Goal: Task Accomplishment & Management: Use online tool/utility

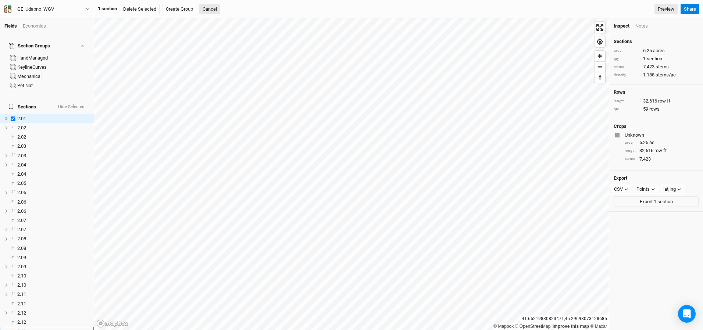
scroll to position [438, 0]
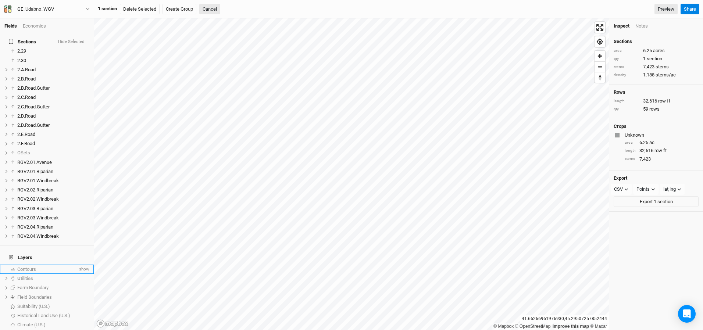
click at [81, 265] on span "show" at bounding box center [84, 269] width 12 height 9
click at [84, 265] on span "hide" at bounding box center [85, 269] width 10 height 9
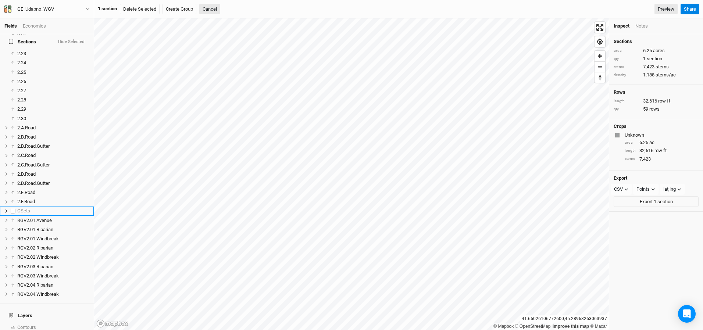
scroll to position [382, 0]
click at [25, 43] on span "Sections" at bounding box center [22, 42] width 27 height 6
click at [212, 10] on button "Cancel" at bounding box center [209, 9] width 21 height 11
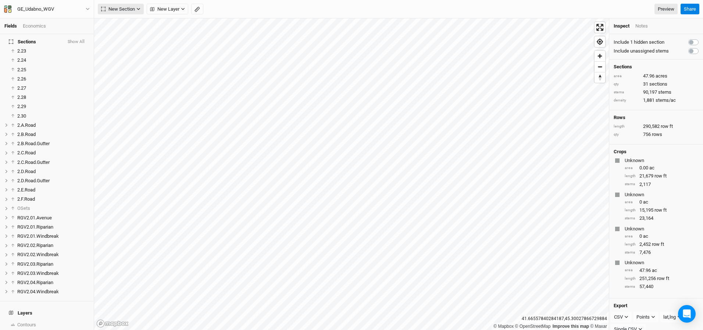
click at [137, 9] on icon "button" at bounding box center [138, 9] width 3 height 2
click at [119, 49] on div "Keyline Beta" at bounding box center [131, 47] width 35 height 8
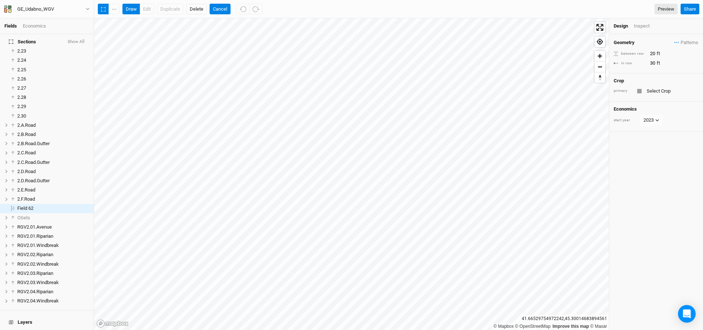
scroll to position [400, 0]
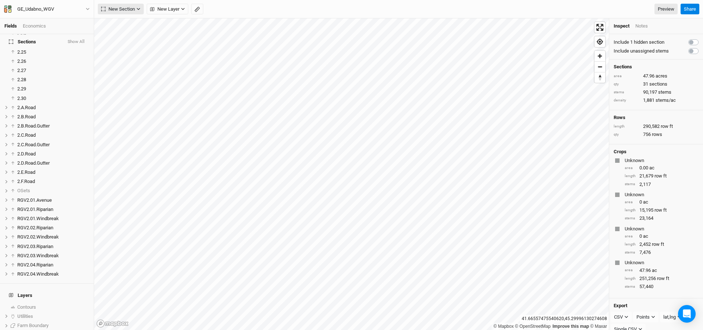
click at [130, 10] on span "New Section" at bounding box center [118, 9] width 34 height 7
click at [116, 46] on div "Keyline Beta" at bounding box center [131, 47] width 35 height 8
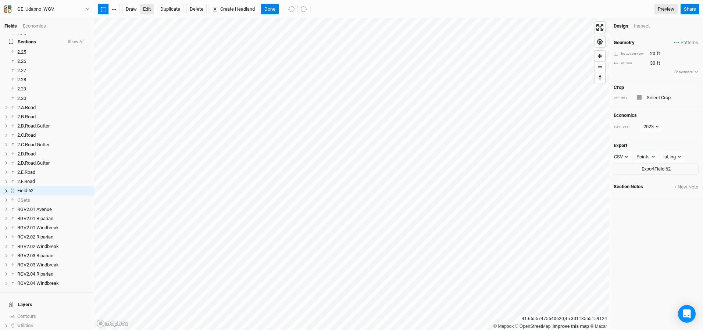
click at [150, 8] on button "edit" at bounding box center [147, 9] width 14 height 11
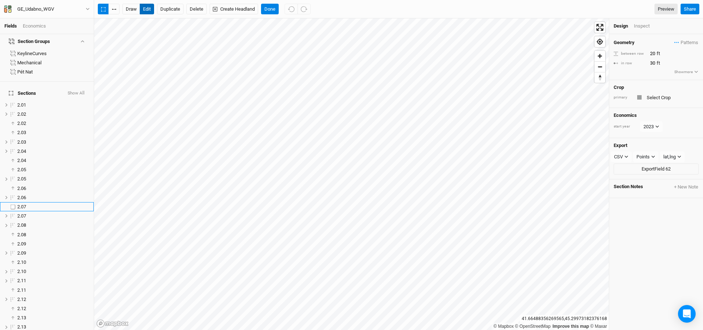
scroll to position [0, 0]
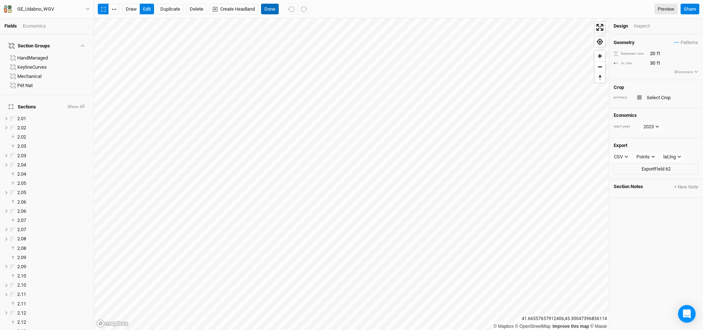
click at [271, 8] on button "Done" at bounding box center [270, 9] width 18 height 11
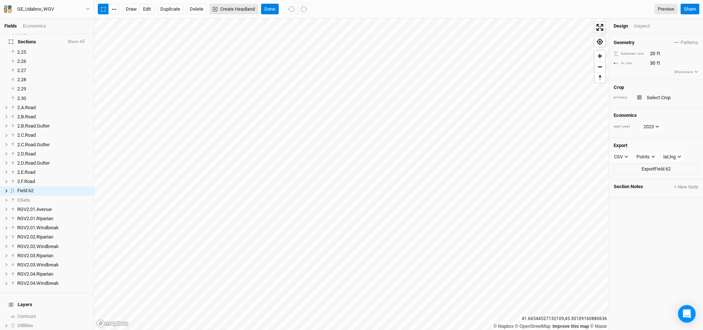
click at [243, 11] on button "Create Headland" at bounding box center [234, 9] width 49 height 11
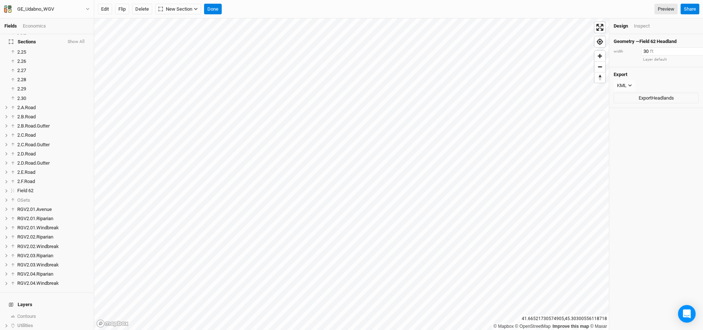
click at [648, 52] on input "30" at bounding box center [673, 51] width 64 height 8
click at [215, 12] on button "Done" at bounding box center [213, 9] width 18 height 11
click at [242, 10] on button "Done" at bounding box center [239, 9] width 18 height 11
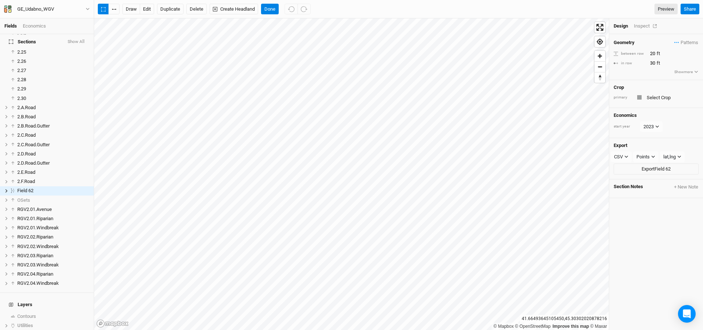
click at [642, 26] on div "Inspect" at bounding box center [647, 26] width 26 height 7
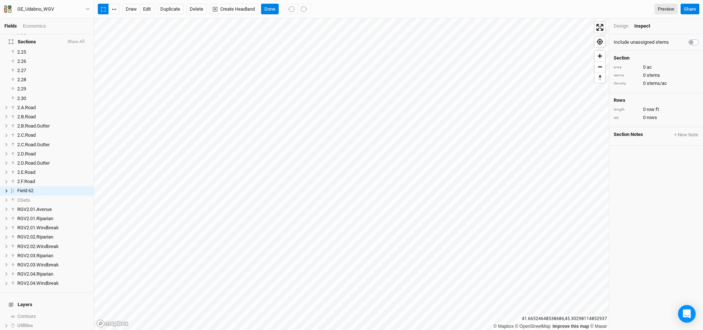
click at [620, 26] on div "Design" at bounding box center [621, 26] width 15 height 7
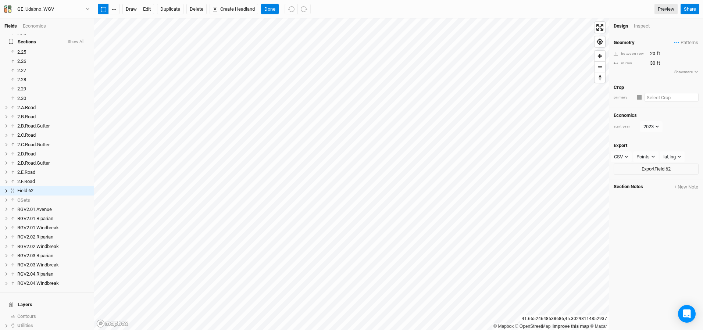
click at [655, 98] on input "text" at bounding box center [671, 97] width 54 height 9
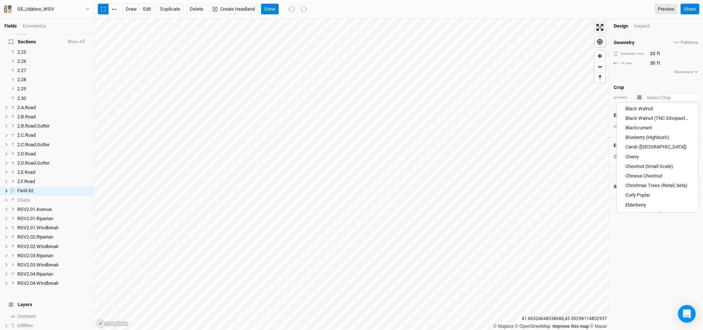
scroll to position [386, 0]
click at [635, 147] on div "Carob ([GEOGRAPHIC_DATA])" at bounding box center [655, 147] width 61 height 7
type input "Carob ([GEOGRAPHIC_DATA])"
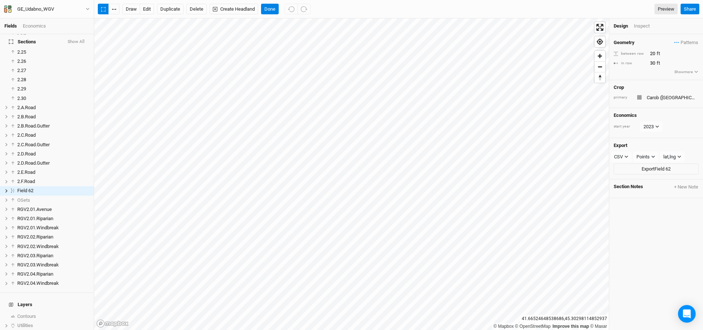
type input "26.24"
type input "22.97"
click at [643, 26] on div "Inspect" at bounding box center [647, 26] width 26 height 7
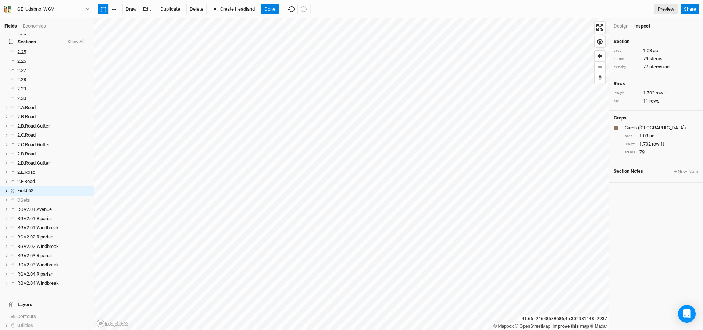
click at [618, 27] on div "Design" at bounding box center [621, 26] width 15 height 7
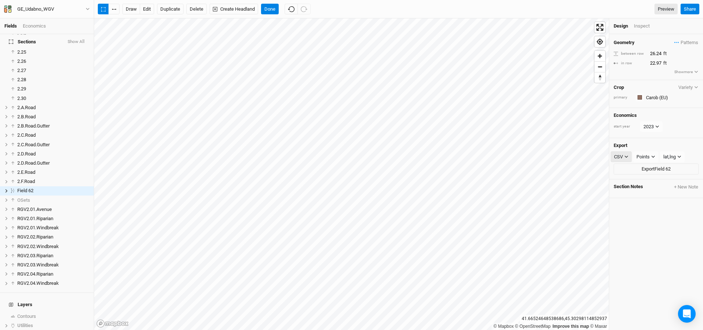
click at [626, 158] on icon "button" at bounding box center [626, 157] width 4 height 4
click at [624, 217] on span "SHP" at bounding box center [626, 217] width 12 height 8
click at [652, 157] on icon "button" at bounding box center [653, 157] width 4 height 4
click at [198, 10] on button "Delete" at bounding box center [196, 9] width 20 height 11
click at [217, 8] on button "Confirm" at bounding box center [219, 9] width 23 height 11
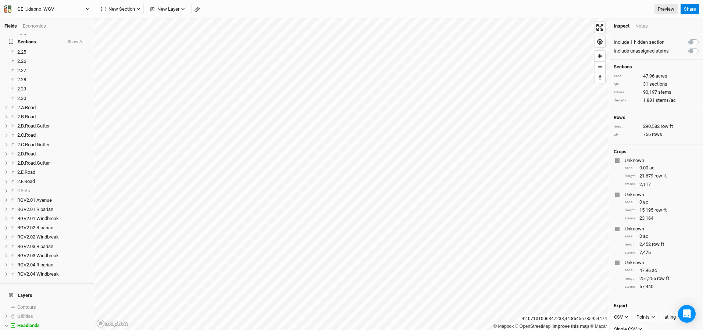
click at [87, 9] on icon "button" at bounding box center [87, 9] width 3 height 2
click at [74, 59] on button "Metric" at bounding box center [71, 58] width 20 height 11
click at [44, 20] on button "Back" at bounding box center [61, 21] width 58 height 10
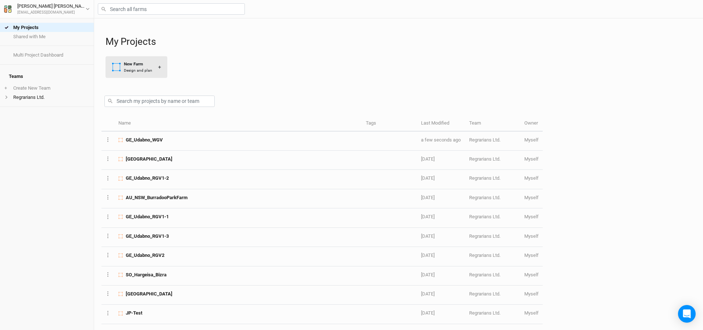
click at [147, 70] on div "Design and plan" at bounding box center [138, 71] width 28 height 6
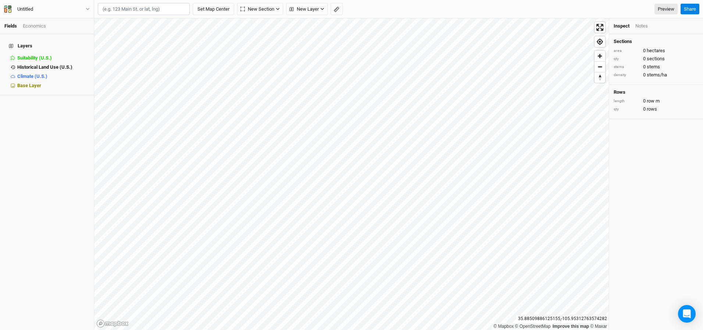
click at [111, 12] on input "text" at bounding box center [144, 9] width 92 height 12
click at [124, 25] on div "[GEOGRAPHIC_DATA]-De-Cerdans" at bounding box center [159, 24] width 92 height 6
click at [150, 10] on input "[GEOGRAPHIC_DATA], [GEOGRAPHIC_DATA]" at bounding box center [144, 9] width 92 height 12
drag, startPoint x: 119, startPoint y: 10, endPoint x: 91, endPoint y: 10, distance: 28.7
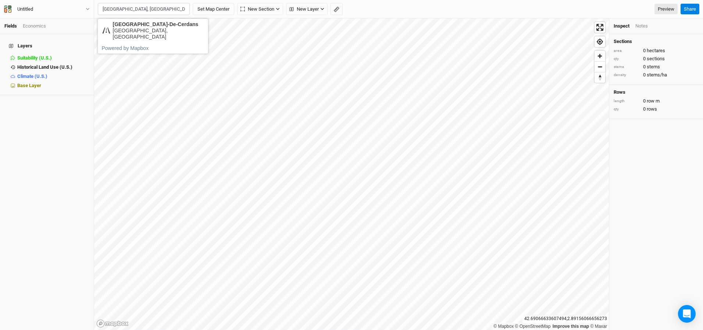
click at [91, 10] on div "Fields Economics Layers Suitability (U.S.) hide Historical Land Use (U.S.) hide…" at bounding box center [351, 165] width 703 height 330
click at [149, 11] on input "Saint-Laurent-De-Cerdans, 66100 [GEOGRAPHIC_DATA], [GEOGRAPHIC_DATA]" at bounding box center [144, 9] width 92 height 12
drag, startPoint x: 148, startPoint y: 10, endPoint x: 201, endPoint y: 8, distance: 53.3
click at [201, 8] on div "1 result is available. Use up and down arrows to review and enter to select. To…" at bounding box center [166, 9] width 136 height 12
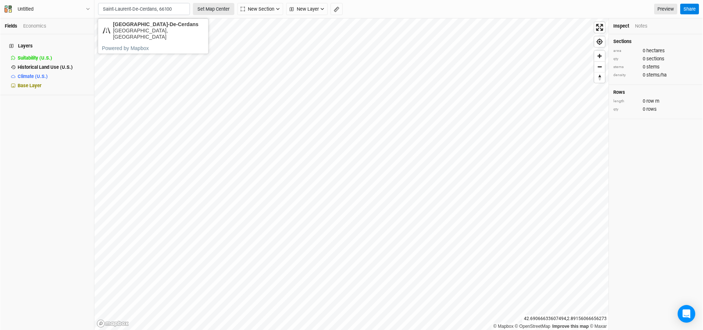
scroll to position [0, 0]
drag, startPoint x: 157, startPoint y: 10, endPoint x: 196, endPoint y: 4, distance: 39.8
click at [196, 4] on div "1 result is available. Use up and down arrows to review and enter to select. To…" at bounding box center [166, 9] width 136 height 12
click at [179, 11] on input "Saint-Laurent-De-Cerdans, 66260" at bounding box center [144, 9] width 92 height 12
click at [169, 7] on input "Saint-Laurent-De-Cerdans" at bounding box center [144, 9] width 92 height 12
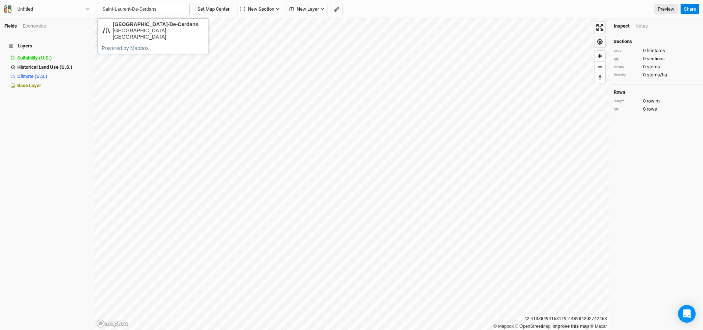
click at [169, 7] on input "Saint-Laurent-De-Cerdans" at bounding box center [144, 9] width 92 height 12
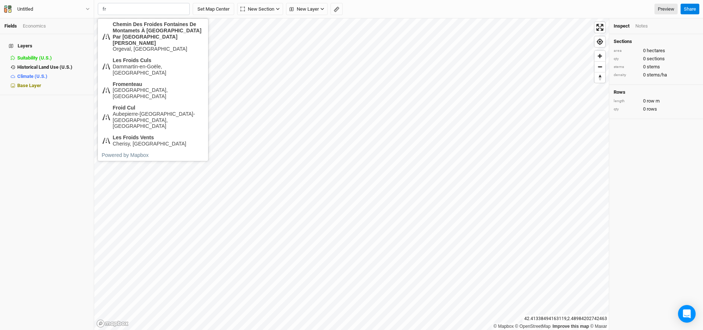
type input "f"
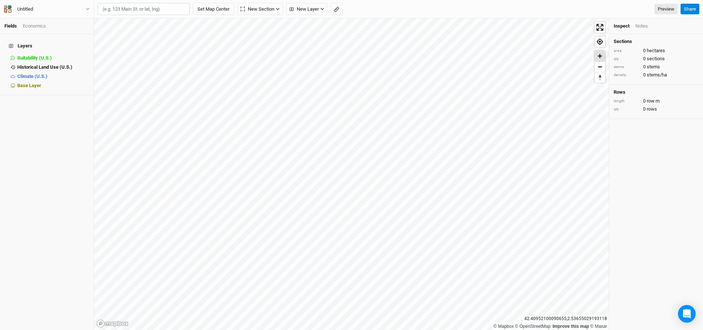
click at [601, 57] on span "Zoom in" at bounding box center [599, 56] width 11 height 11
click at [40, 254] on div "Fields Economics Layers Suitability (U.S.) hide Historical Land Use (U.S.) hide…" at bounding box center [351, 165] width 703 height 330
click at [600, 56] on span "Zoom in" at bounding box center [599, 56] width 11 height 11
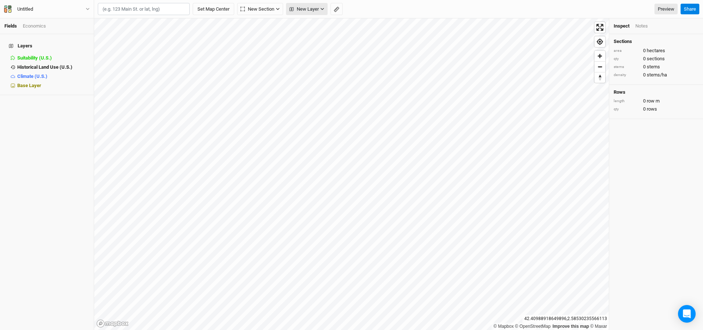
click at [324, 10] on icon "button" at bounding box center [322, 9] width 4 height 4
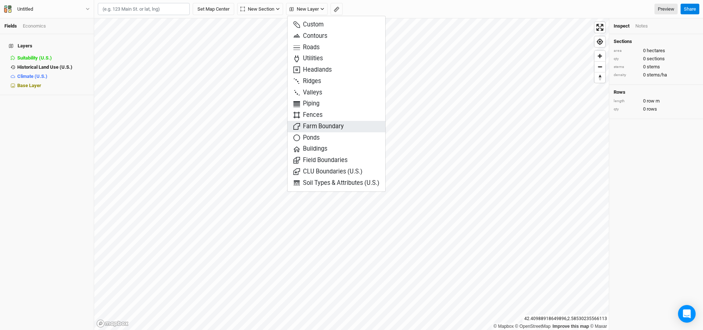
click at [310, 125] on span "Farm Boundary" at bounding box center [318, 126] width 50 height 8
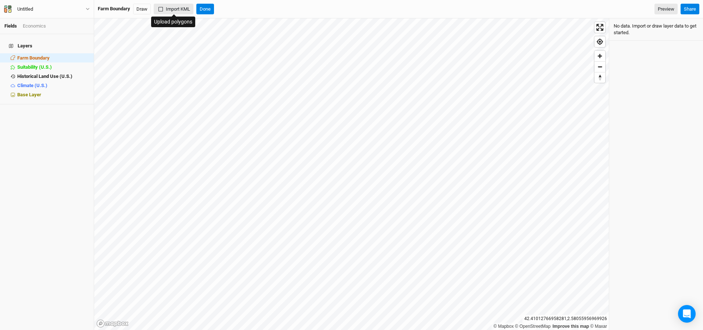
click at [160, 10] on icon "button" at bounding box center [160, 9] width 4 height 4
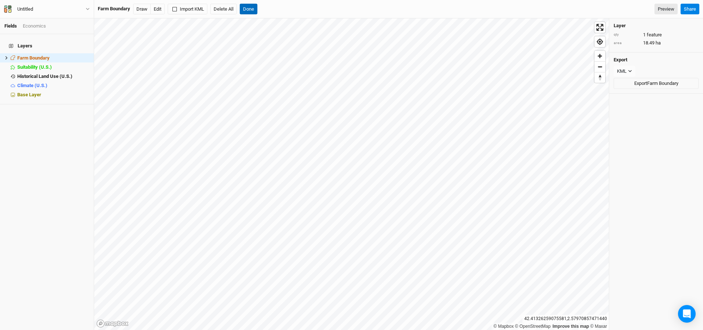
click at [252, 11] on button "Done" at bounding box center [249, 9] width 18 height 11
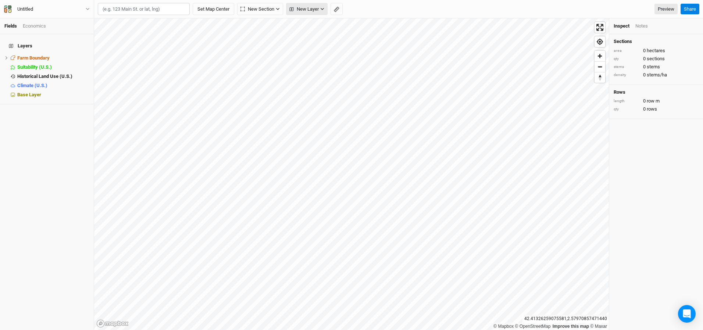
click at [312, 11] on span "New Layer" at bounding box center [303, 9] width 29 height 7
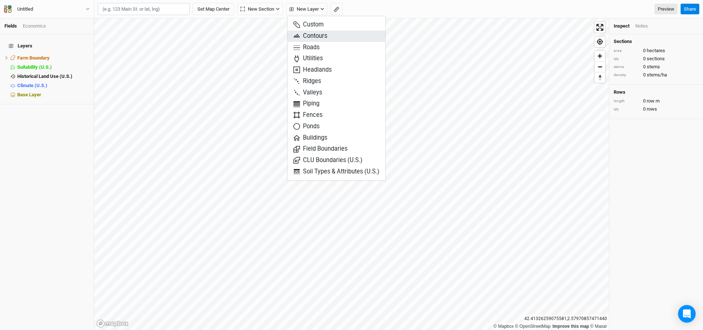
click at [313, 35] on span "Contours" at bounding box center [310, 36] width 34 height 8
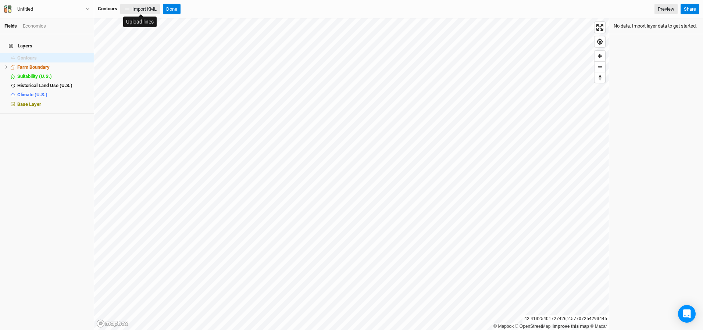
click at [148, 10] on button "Import KML" at bounding box center [140, 9] width 40 height 11
click at [205, 10] on button "Done" at bounding box center [201, 9] width 18 height 11
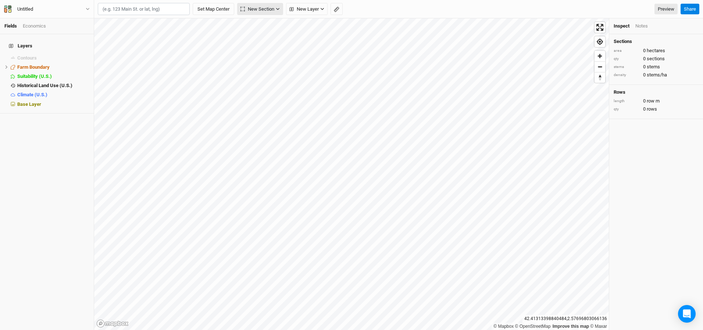
click at [271, 11] on span "New Section" at bounding box center [257, 9] width 34 height 7
click at [273, 10] on span "New Section" at bounding box center [257, 9] width 34 height 7
click at [317, 11] on span "New Layer" at bounding box center [303, 9] width 29 height 7
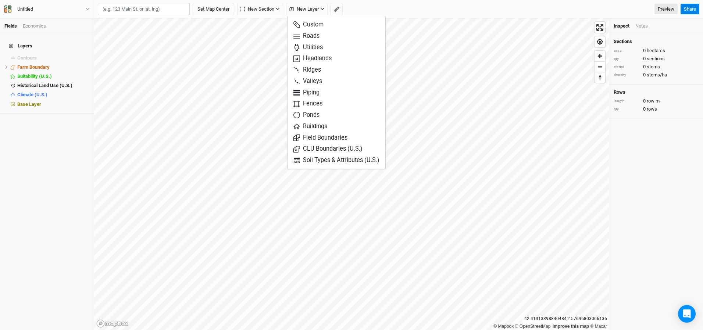
click at [384, 11] on div "Set Map Center New Section Grid Line Keyline Beta Upload New Layer Preview" at bounding box center [388, 9] width 580 height 12
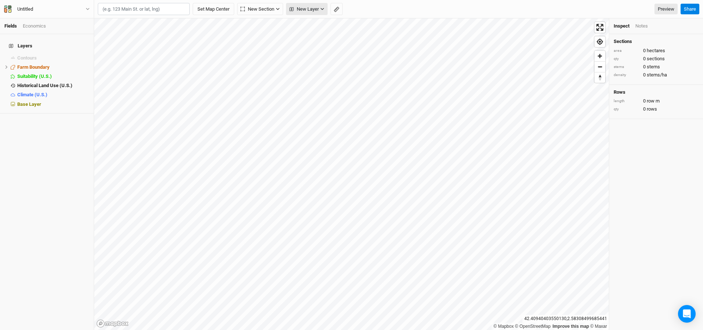
click at [307, 13] on button "New Layer" at bounding box center [307, 9] width 42 height 12
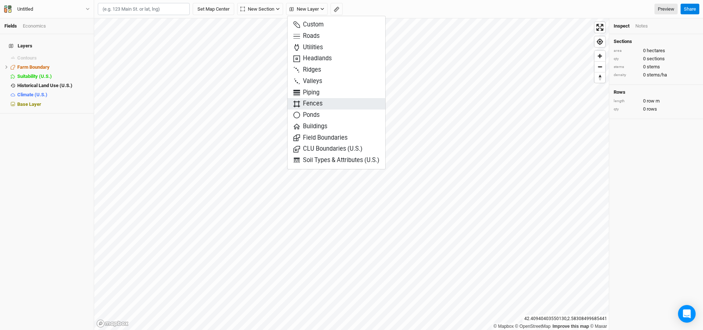
click at [305, 106] on span "Fences" at bounding box center [307, 104] width 29 height 8
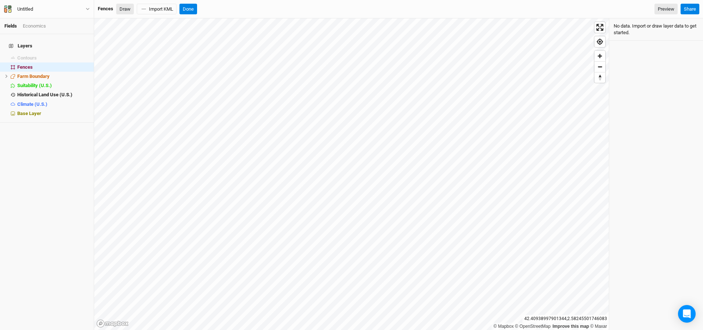
click at [124, 9] on button "Draw" at bounding box center [125, 9] width 18 height 11
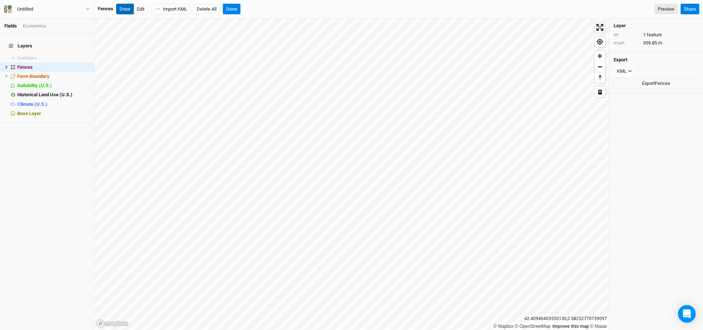
click at [123, 11] on button "Draw" at bounding box center [125, 9] width 18 height 11
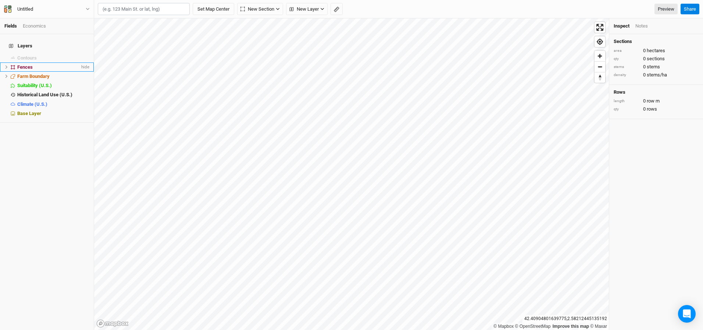
click at [42, 64] on div "Fences" at bounding box center [48, 67] width 62 height 6
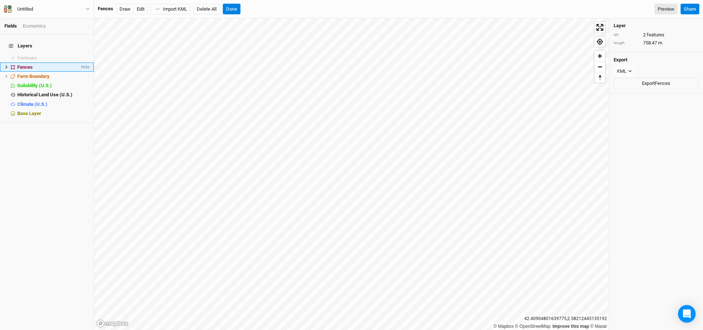
click at [6, 65] on icon at bounding box center [6, 67] width 4 height 4
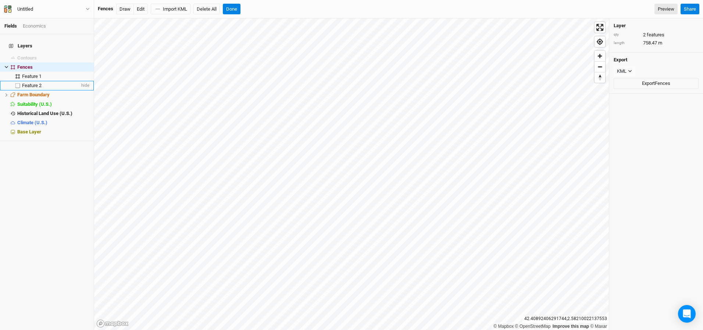
click at [46, 83] on div "Feature 2" at bounding box center [51, 86] width 58 height 6
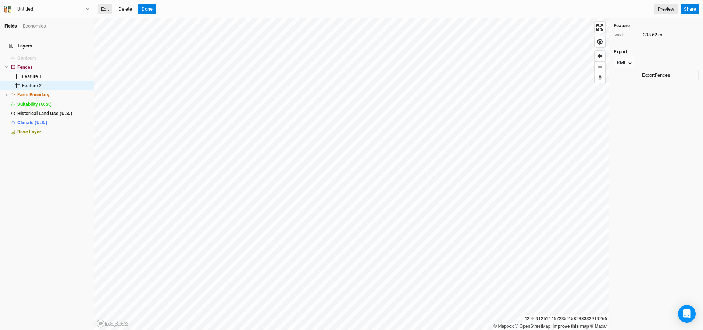
click at [108, 11] on button "Edit" at bounding box center [105, 9] width 14 height 11
click at [143, 8] on button "Done" at bounding box center [147, 9] width 18 height 11
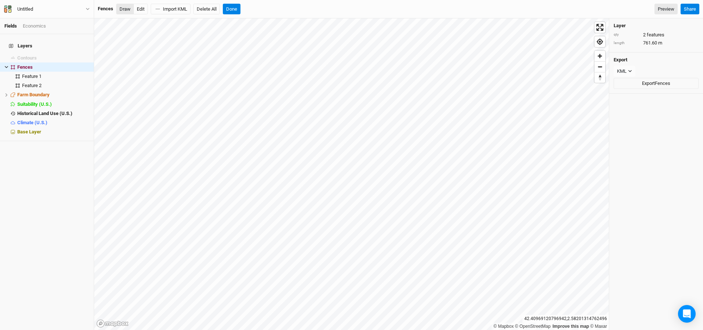
click at [124, 10] on button "Draw" at bounding box center [125, 9] width 18 height 11
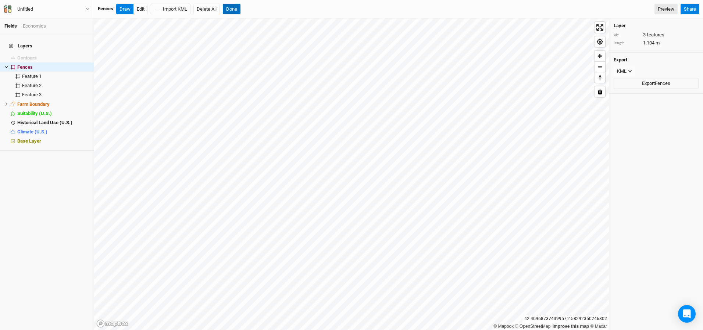
click at [237, 8] on button "Done" at bounding box center [232, 9] width 18 height 11
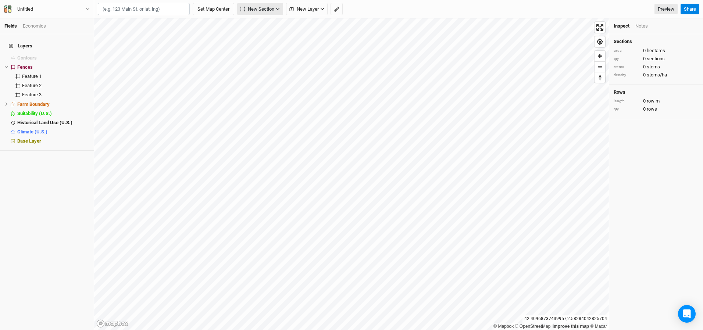
click at [274, 9] on span "New Section" at bounding box center [257, 9] width 34 height 7
click at [310, 9] on span "New Layer" at bounding box center [303, 9] width 29 height 7
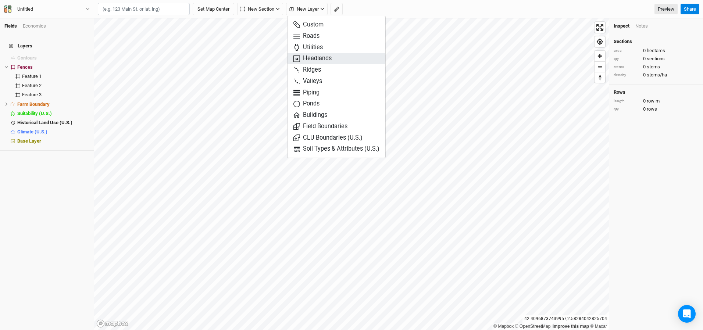
click at [306, 58] on span "Headlands" at bounding box center [312, 58] width 38 height 8
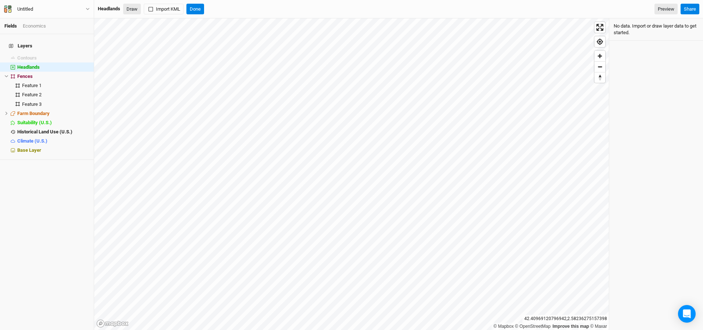
click at [133, 10] on button "Draw" at bounding box center [132, 9] width 18 height 11
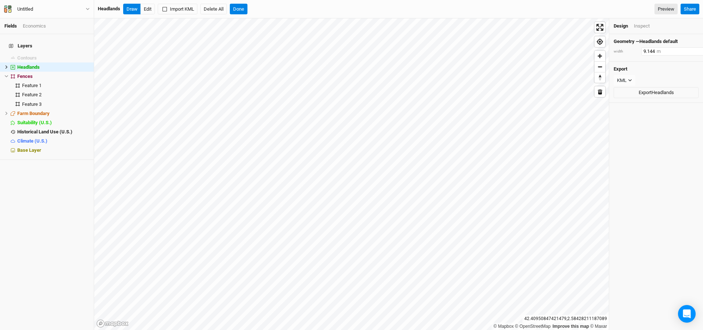
click at [647, 52] on input "9.144" at bounding box center [673, 51] width 64 height 8
type input "10"
click at [237, 9] on button "Done" at bounding box center [239, 9] width 18 height 11
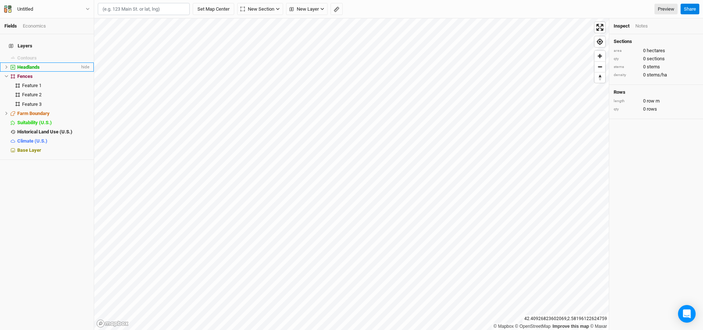
click at [7, 65] on icon at bounding box center [6, 67] width 4 height 4
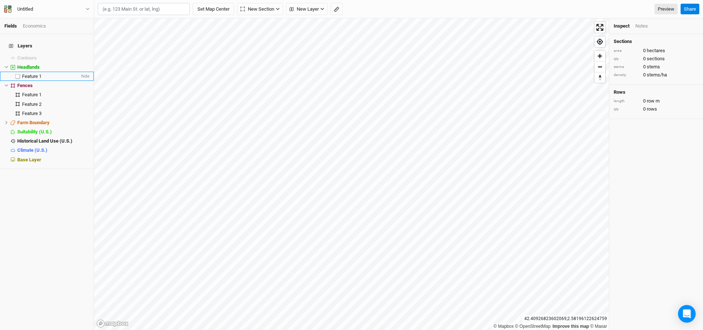
click at [34, 74] on span "Feature 1" at bounding box center [31, 77] width 19 height 6
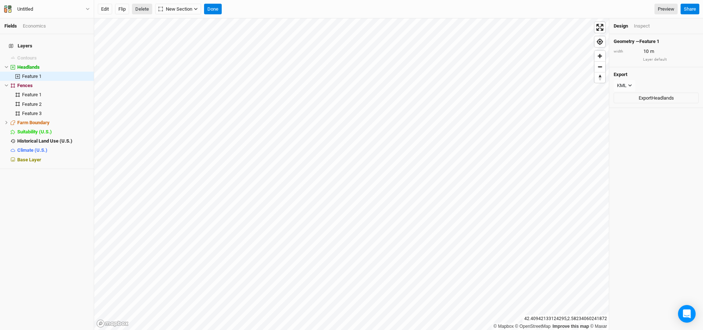
click at [141, 11] on button "Delete" at bounding box center [142, 9] width 20 height 11
click at [227, 10] on button "Confirm" at bounding box center [222, 9] width 23 height 11
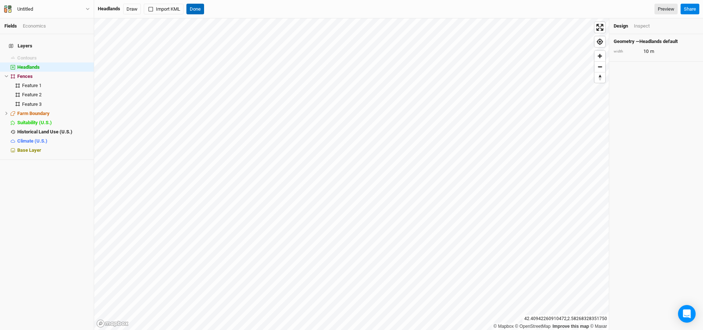
click at [200, 11] on button "Done" at bounding box center [195, 9] width 18 height 11
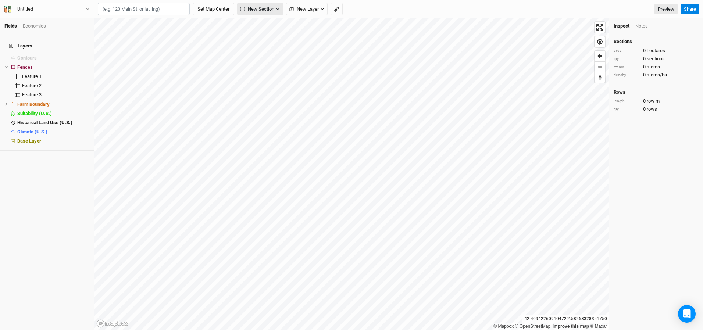
click at [263, 9] on span "New Section" at bounding box center [257, 9] width 34 height 7
click at [257, 35] on div "Line" at bounding box center [259, 36] width 11 height 8
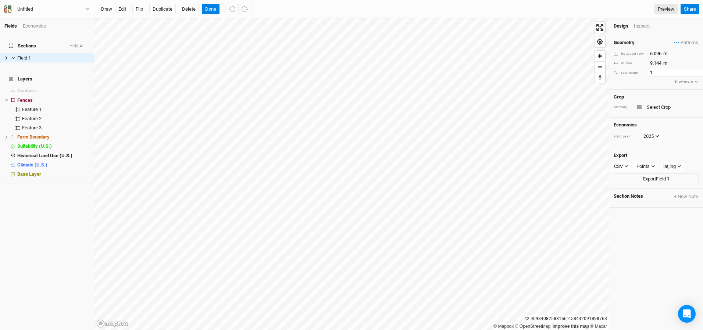
click at [656, 73] on input "1" at bounding box center [680, 73] width 64 height 8
type input "2"
click at [657, 53] on input "6.096" at bounding box center [680, 54] width 64 height 8
type input "1.5"
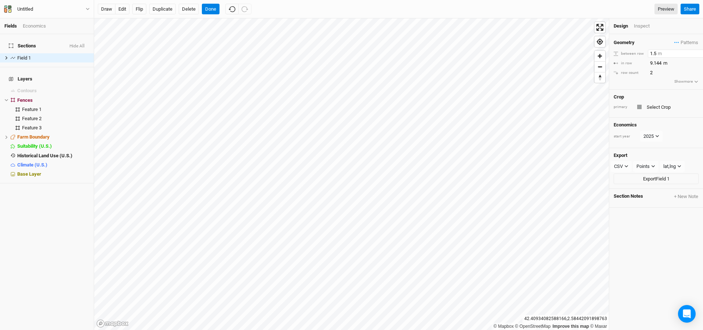
click at [657, 53] on input "1.5" at bounding box center [680, 54] width 64 height 8
click at [189, 10] on button "Delete" at bounding box center [189, 9] width 20 height 11
click at [221, 11] on button "Confirm" at bounding box center [216, 9] width 23 height 11
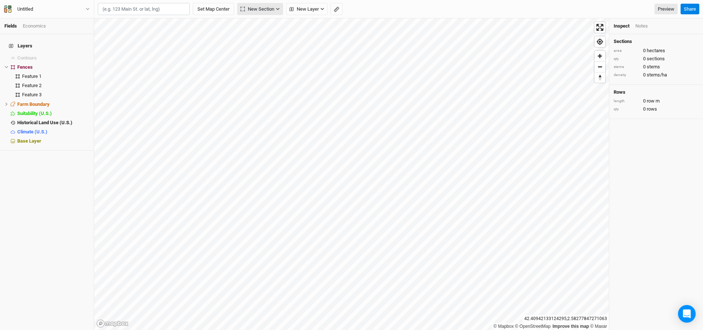
click at [271, 10] on span "New Section" at bounding box center [257, 9] width 34 height 7
click at [259, 37] on div "Line" at bounding box center [259, 36] width 11 height 8
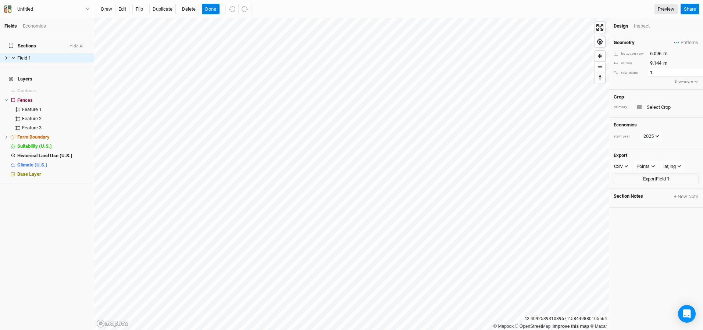
click at [654, 70] on input "1" at bounding box center [680, 73] width 64 height 8
type input "2"
click at [658, 54] on input "6.096" at bounding box center [680, 54] width 64 height 8
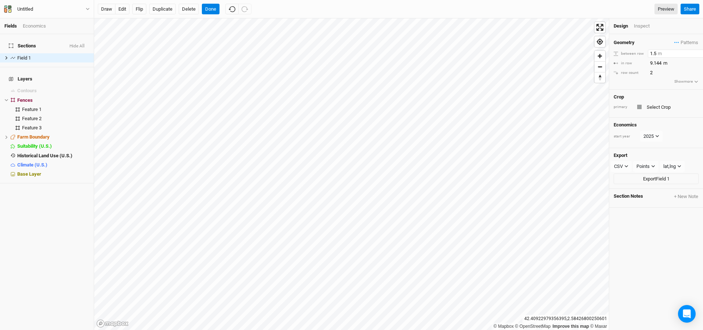
click at [650, 54] on input "1.5" at bounding box center [680, 54] width 64 height 8
type input "1.5"
click at [657, 64] on input "9.144" at bounding box center [680, 63] width 64 height 8
type input "10"
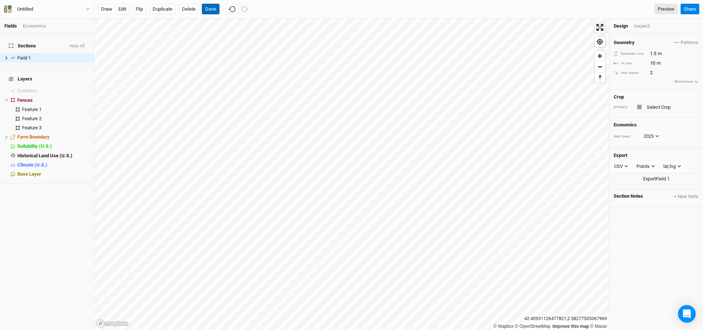
click at [212, 11] on button "Done" at bounding box center [211, 9] width 18 height 11
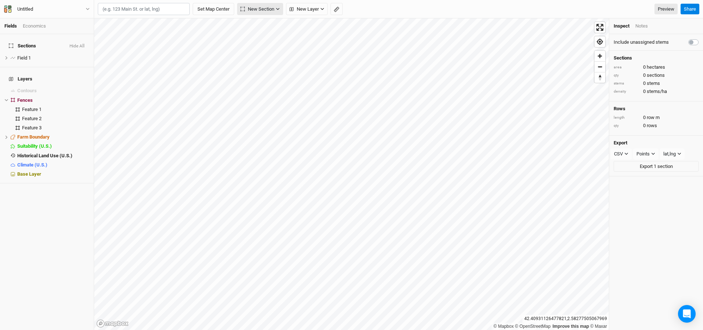
click at [262, 9] on span "New Section" at bounding box center [257, 9] width 34 height 7
click at [255, 35] on div "Line" at bounding box center [259, 36] width 11 height 8
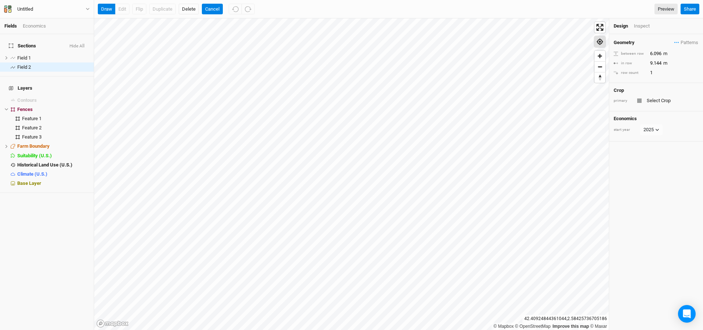
click at [603, 43] on span "Find my location" at bounding box center [599, 41] width 11 height 11
click at [602, 31] on span "Enter fullscreen" at bounding box center [599, 27] width 11 height 11
click at [212, 7] on button "Cancel" at bounding box center [212, 9] width 21 height 11
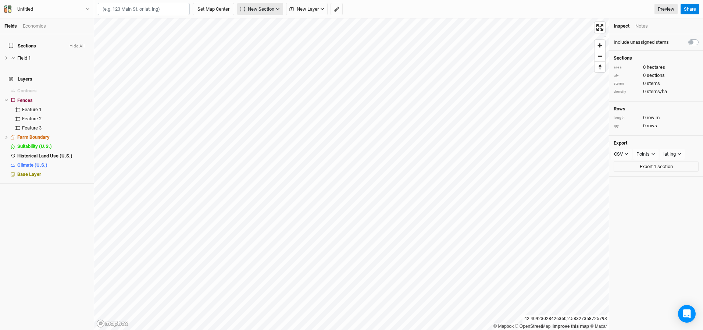
click at [272, 10] on span "New Section" at bounding box center [257, 9] width 34 height 7
click at [264, 36] on div "Line" at bounding box center [259, 36] width 11 height 8
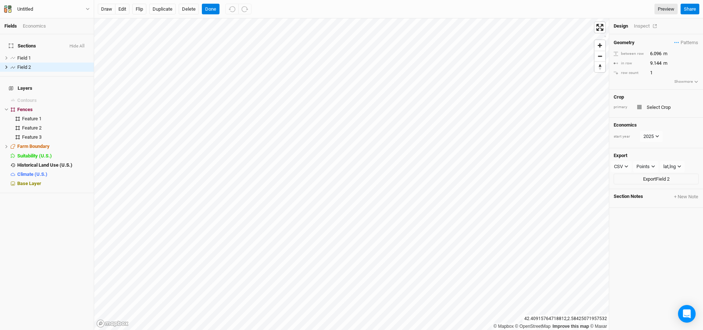
click at [639, 27] on div "Inspect" at bounding box center [647, 26] width 26 height 7
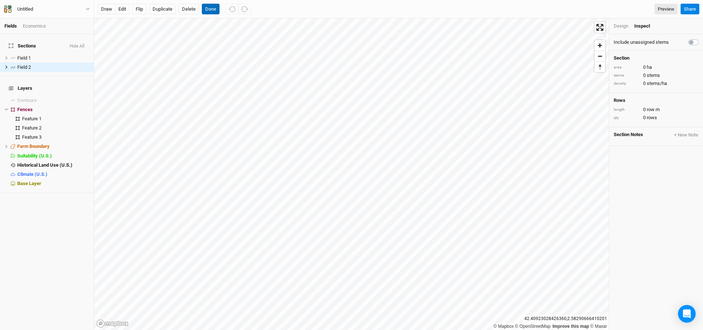
click at [213, 12] on button "Done" at bounding box center [211, 9] width 18 height 11
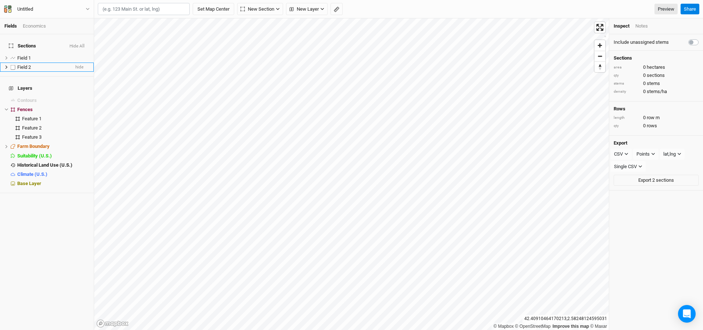
click at [31, 64] on div "Field 2" at bounding box center [43, 67] width 52 height 6
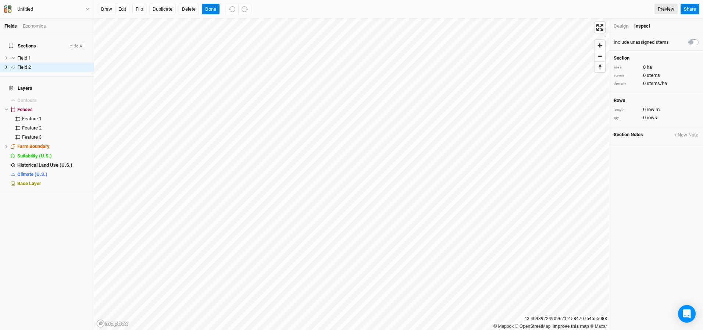
click at [623, 26] on div "Design" at bounding box center [621, 26] width 15 height 7
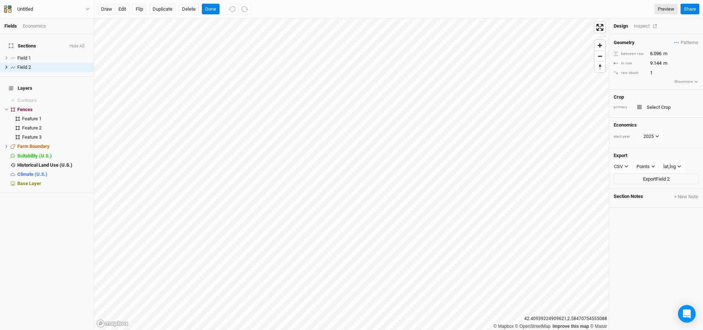
click at [641, 27] on div "Inspect" at bounding box center [647, 26] width 26 height 7
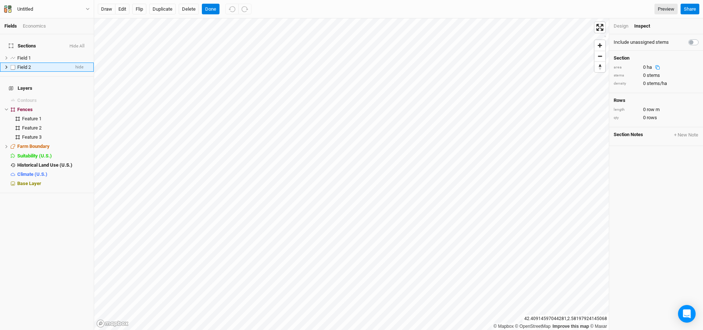
click at [7, 65] on icon at bounding box center [6, 67] width 4 height 4
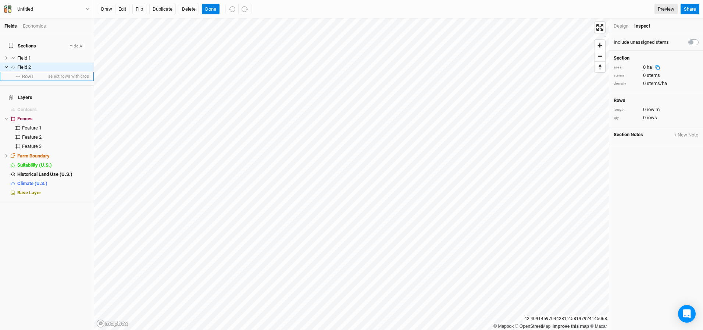
click at [31, 74] on span "Row 1" at bounding box center [28, 77] width 12 height 6
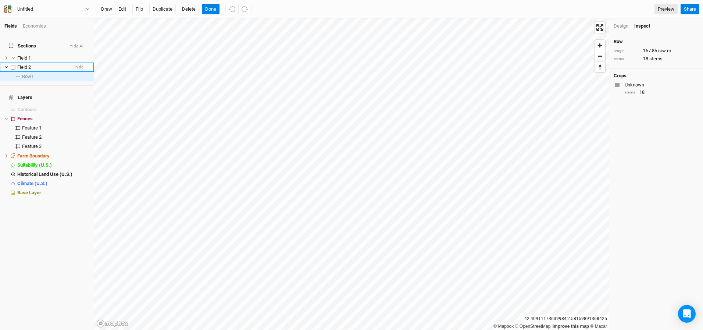
click at [39, 64] on div "Field 2" at bounding box center [43, 67] width 52 height 6
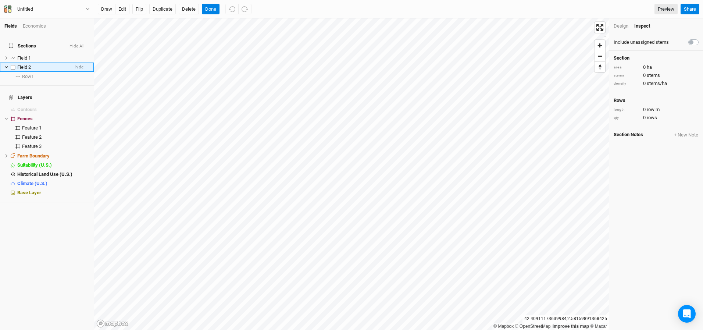
click at [11, 62] on label at bounding box center [12, 66] width 9 height 9
click at [11, 65] on input "checkbox" at bounding box center [13, 67] width 5 height 5
checkbox input "true"
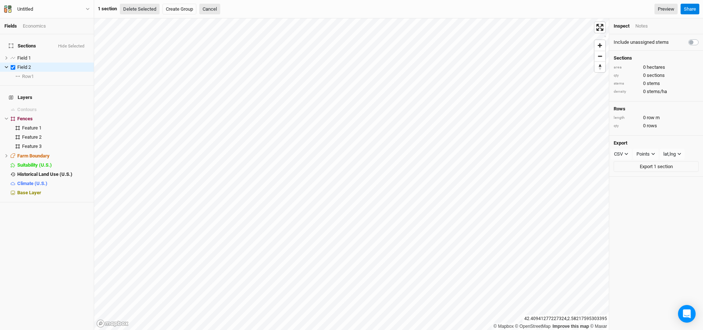
click at [147, 8] on button "Delete Selected" at bounding box center [140, 9] width 40 height 11
click at [233, 9] on button "Confirm" at bounding box center [222, 9] width 23 height 11
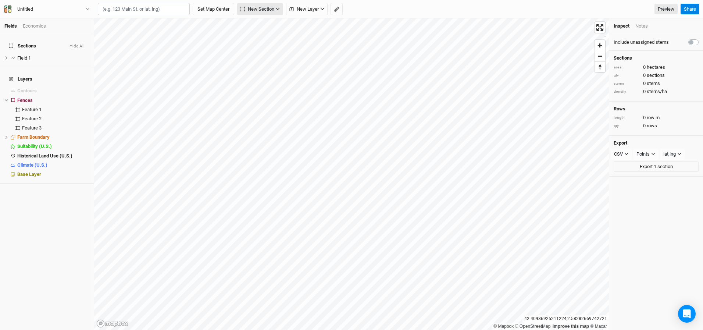
click at [265, 7] on span "New Section" at bounding box center [257, 9] width 34 height 7
click at [257, 25] on div "Grid" at bounding box center [259, 25] width 11 height 8
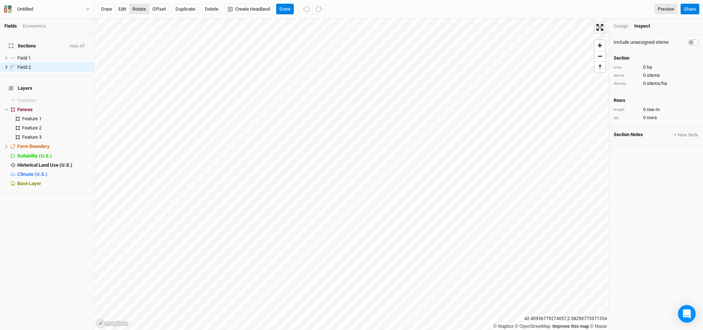
click at [142, 9] on button "rotate" at bounding box center [139, 9] width 20 height 11
click at [620, 27] on div "Design" at bounding box center [621, 26] width 15 height 7
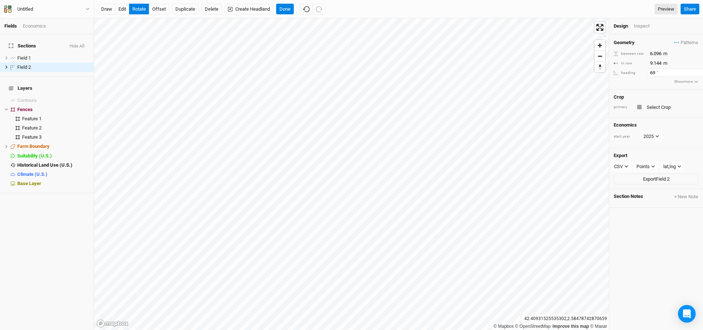
click at [654, 72] on input "69" at bounding box center [680, 73] width 64 height 8
click at [698, 75] on input "68.5" at bounding box center [680, 73] width 64 height 8
click at [698, 75] on input "68" at bounding box center [680, 73] width 64 height 8
click at [697, 71] on input "68.5" at bounding box center [680, 73] width 64 height 8
type input "69"
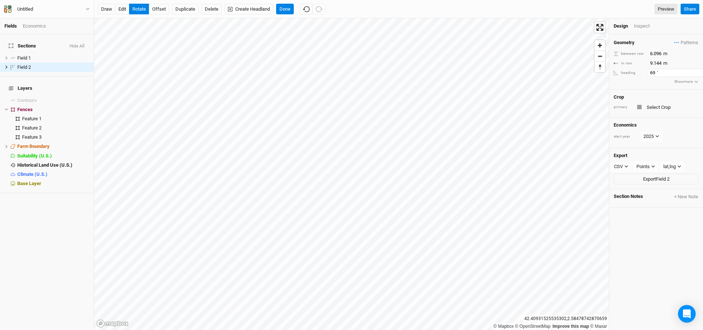
click at [697, 71] on input "69" at bounding box center [680, 73] width 64 height 8
click at [163, 9] on button "offset" at bounding box center [159, 9] width 20 height 11
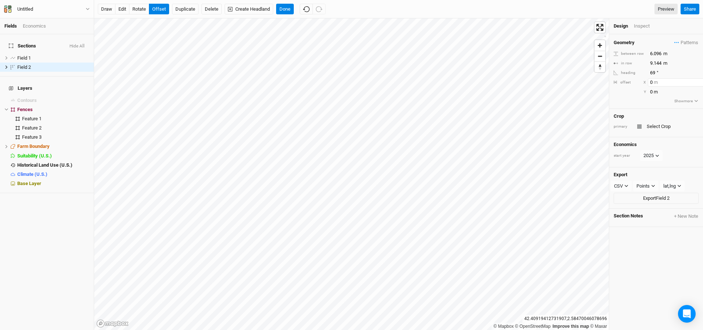
click at [654, 83] on input "0" at bounding box center [680, 82] width 64 height 8
type input "10"
click at [651, 92] on input "0" at bounding box center [680, 92] width 64 height 8
type input "10"
click at [284, 9] on button "Done" at bounding box center [285, 9] width 18 height 11
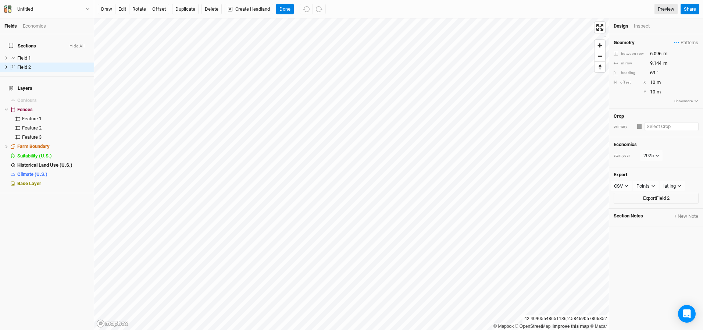
click at [655, 128] on input "text" at bounding box center [671, 126] width 54 height 9
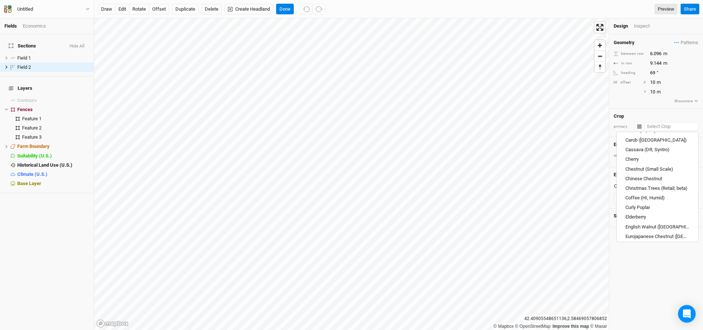
scroll to position [254, 0]
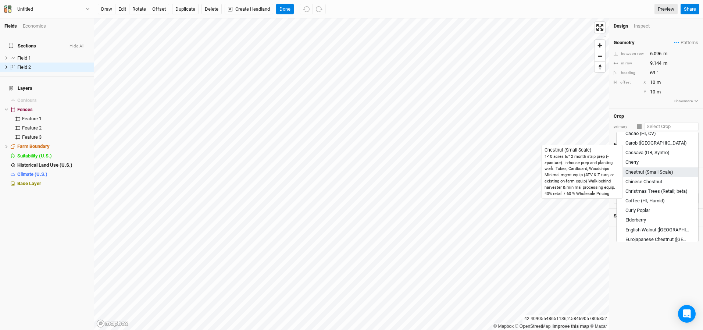
click at [635, 171] on div "Chestnut (Small Scale)" at bounding box center [649, 171] width 48 height 7
type input "Chestnut (Small Scale)"
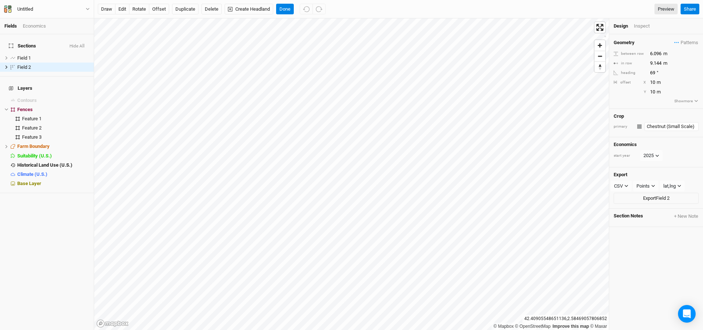
type input "6.096"
click at [656, 55] on input "6.096" at bounding box center [680, 54] width 64 height 8
type input "6"
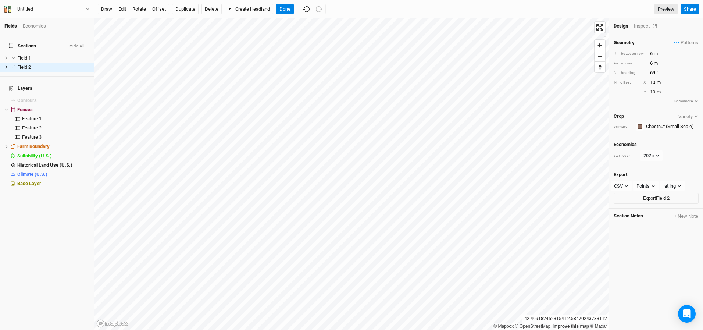
click at [644, 27] on div "Inspect" at bounding box center [647, 26] width 26 height 7
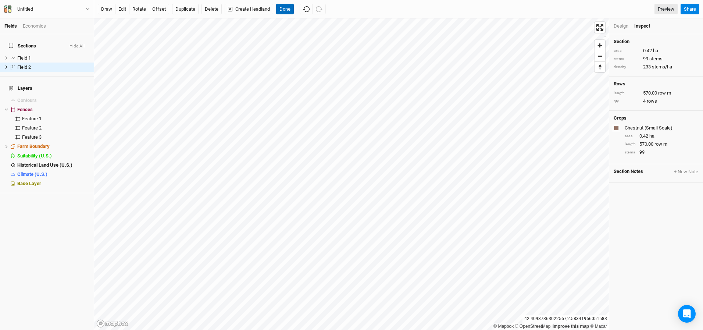
click at [286, 10] on button "Done" at bounding box center [285, 9] width 18 height 11
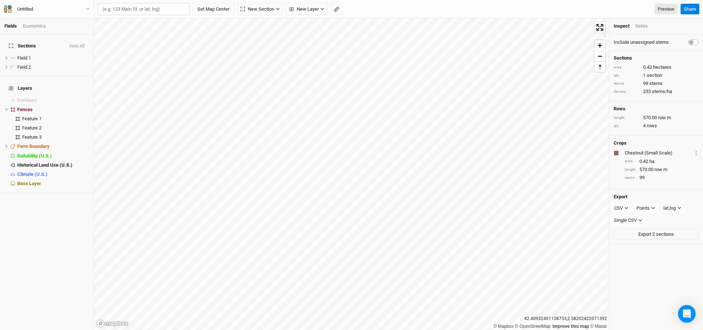
click at [32, 27] on div "Economics" at bounding box center [34, 26] width 23 height 7
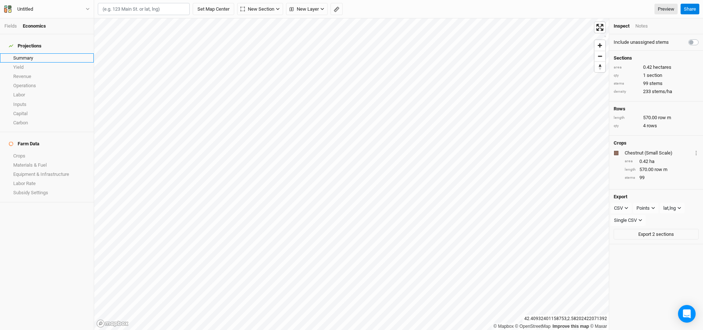
click at [28, 54] on link "Summary" at bounding box center [47, 57] width 94 height 9
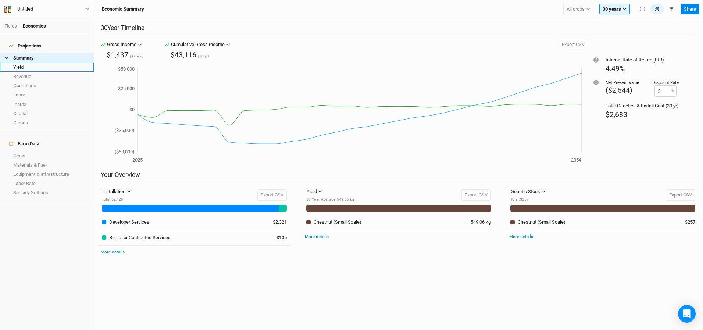
click at [21, 63] on link "Yield" at bounding box center [47, 66] width 94 height 9
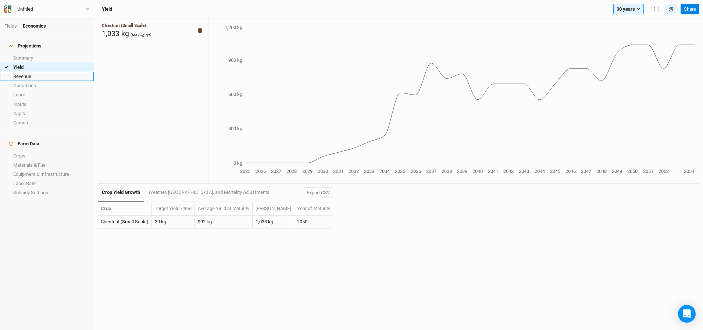
click at [21, 72] on link "Revenue" at bounding box center [47, 76] width 94 height 9
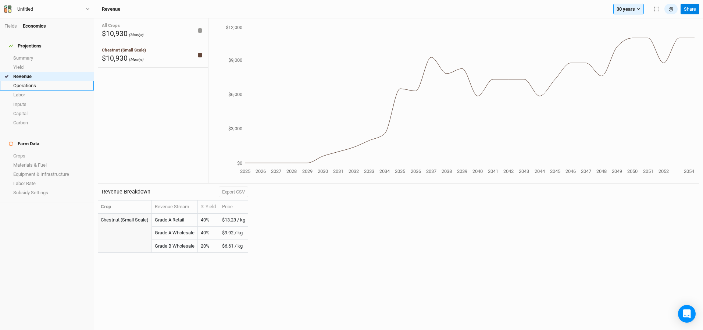
click at [15, 81] on link "Operations" at bounding box center [47, 85] width 94 height 9
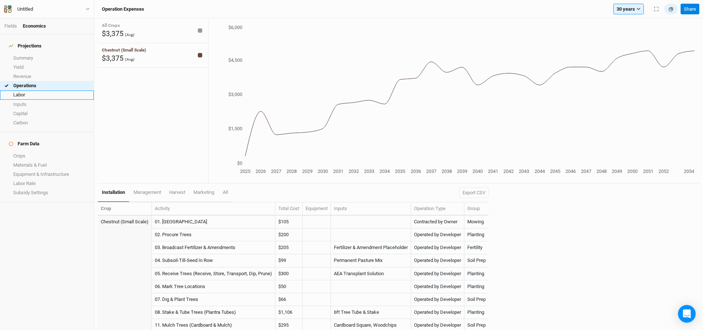
click at [22, 90] on link "Labor" at bounding box center [47, 94] width 94 height 9
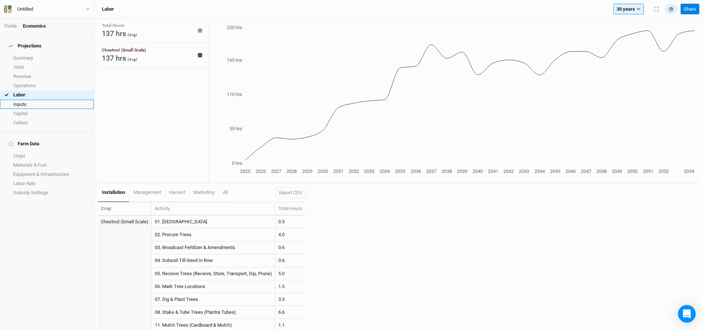
click at [21, 100] on link "Inputs" at bounding box center [47, 104] width 94 height 9
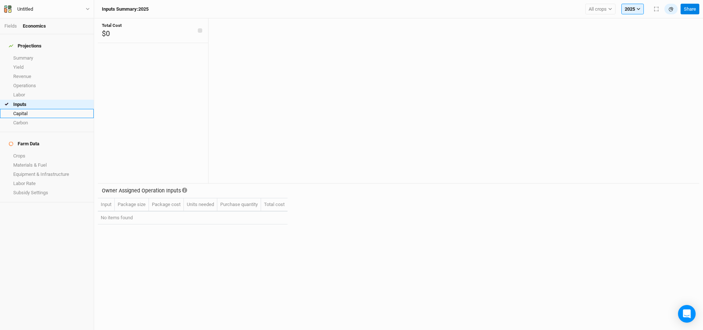
click at [21, 109] on link "Capital" at bounding box center [47, 113] width 94 height 9
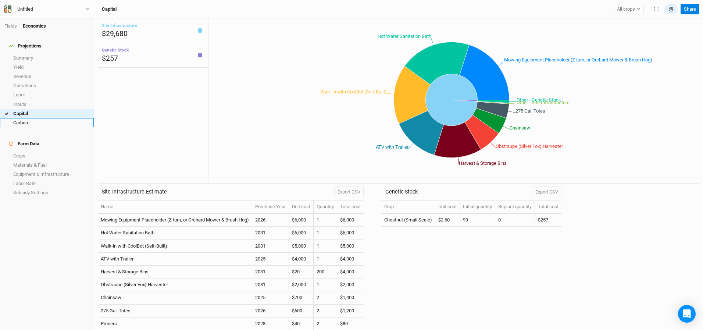
click at [20, 118] on link "Carbon" at bounding box center [47, 122] width 94 height 9
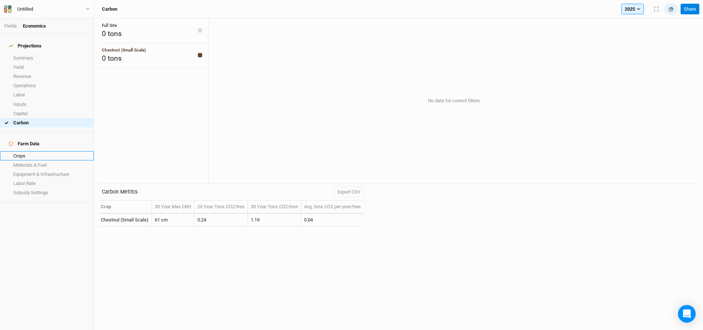
click at [22, 151] on link "Crops" at bounding box center [47, 155] width 94 height 9
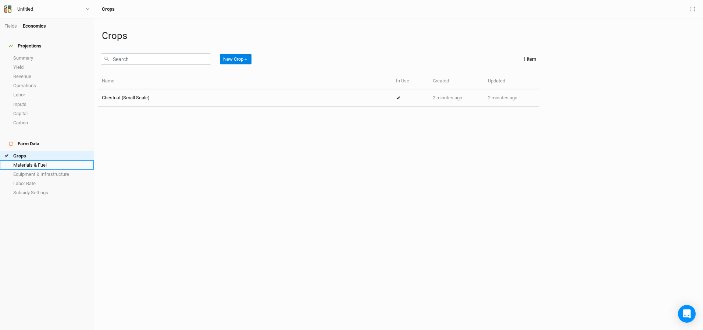
click at [22, 160] on link "Materials & Fuel" at bounding box center [47, 164] width 94 height 9
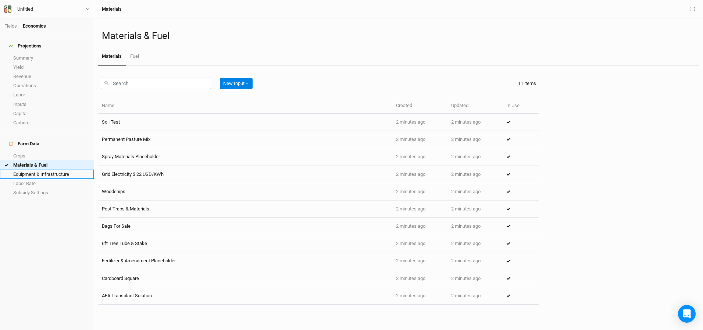
click at [26, 169] on link "Equipment & Infrastructure" at bounding box center [47, 173] width 94 height 9
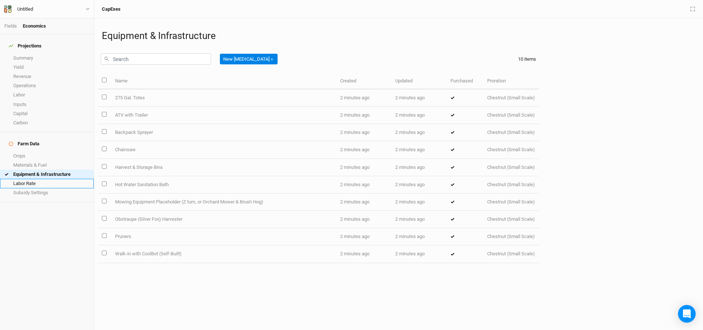
click at [24, 179] on link "Labor Rate" at bounding box center [47, 183] width 94 height 9
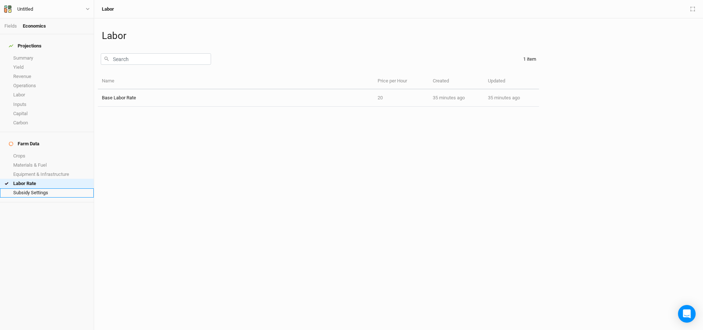
click at [25, 188] on link "Subsidy Settings" at bounding box center [47, 192] width 94 height 9
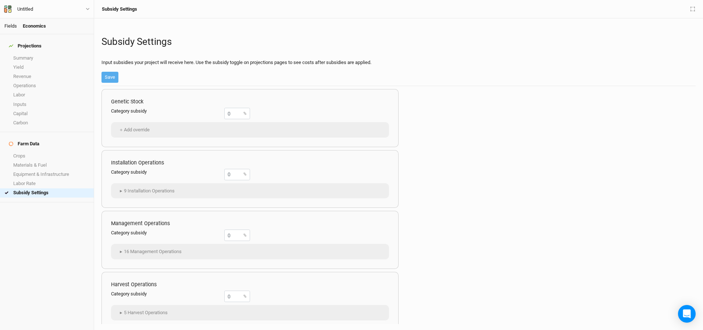
click at [11, 25] on link "Fields" at bounding box center [10, 26] width 12 height 6
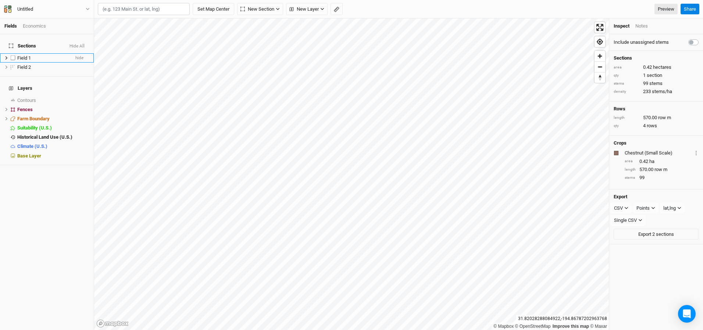
click at [26, 55] on span "Field 1" at bounding box center [24, 58] width 14 height 6
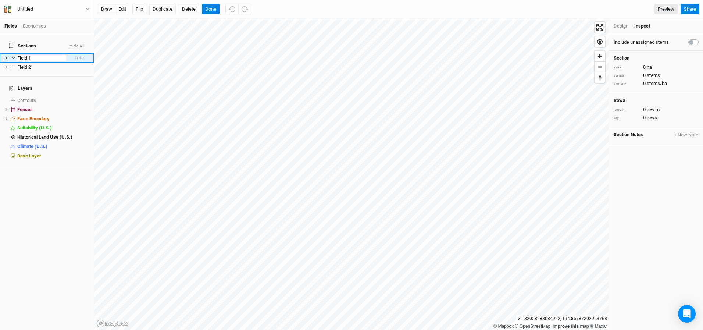
click at [55, 81] on h4 "Layers" at bounding box center [46, 88] width 85 height 15
click at [5, 56] on icon at bounding box center [6, 58] width 4 height 4
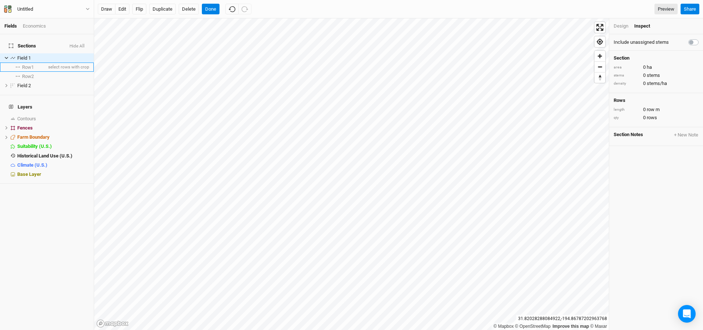
click at [25, 65] on span "Row 1" at bounding box center [28, 67] width 12 height 6
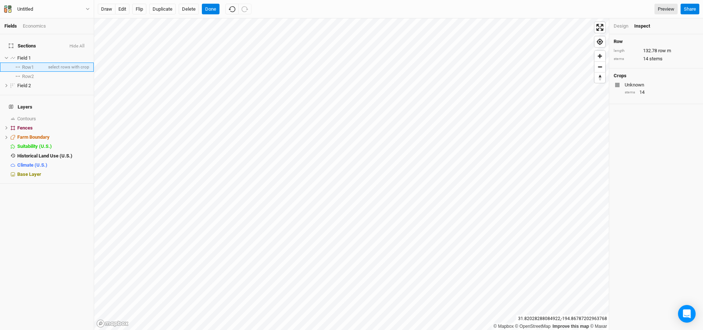
click at [25, 65] on span "Row 1" at bounding box center [28, 67] width 12 height 6
click at [27, 134] on span "Farm Boundary" at bounding box center [33, 137] width 32 height 6
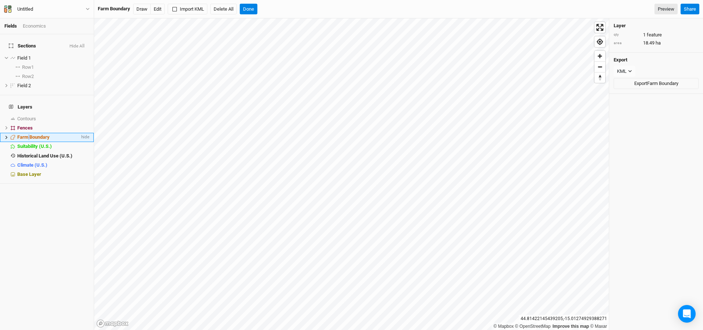
click at [7, 135] on icon at bounding box center [6, 137] width 4 height 4
click at [19, 142] on label at bounding box center [17, 146] width 9 height 9
click at [19, 144] on input "checkbox" at bounding box center [17, 146] width 5 height 5
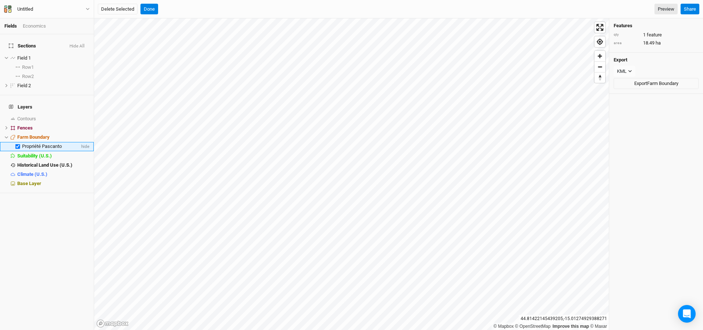
click at [19, 142] on label at bounding box center [17, 146] width 9 height 9
click at [19, 144] on input "checkbox" at bounding box center [17, 146] width 5 height 5
checkbox input "false"
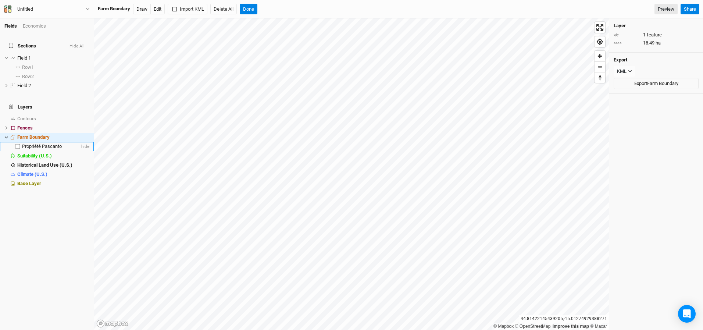
click at [30, 143] on span "Propriété Pascanto" at bounding box center [42, 146] width 40 height 6
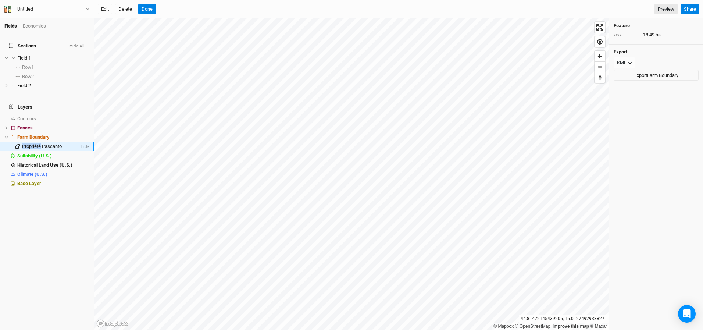
click at [30, 143] on span "Propriété Pascanto" at bounding box center [42, 146] width 40 height 6
click at [17, 144] on icon at bounding box center [17, 146] width 4 height 4
click at [107, 8] on button "Edit" at bounding box center [105, 9] width 14 height 11
click at [149, 11] on button "Done" at bounding box center [147, 9] width 18 height 11
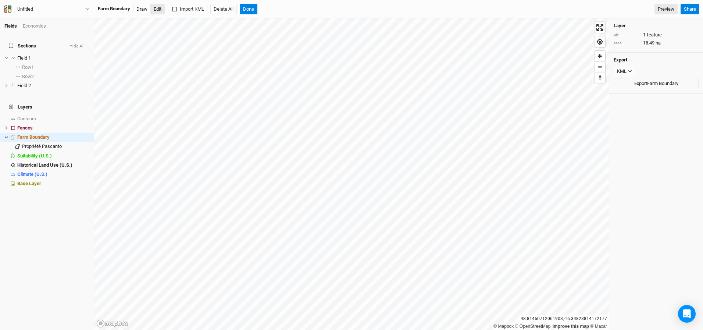
click at [158, 8] on button "Edit" at bounding box center [157, 9] width 14 height 11
click at [247, 11] on button "Done" at bounding box center [249, 9] width 18 height 11
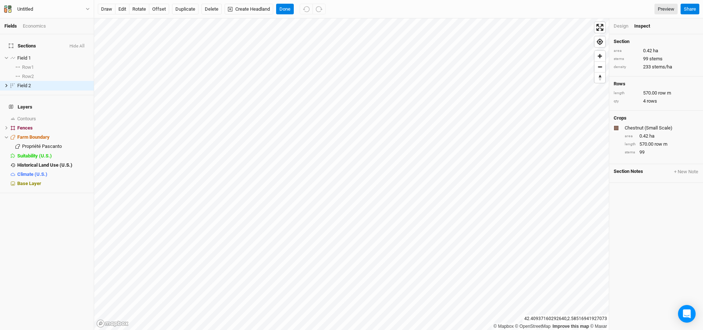
click at [623, 27] on div "Design" at bounding box center [621, 26] width 15 height 7
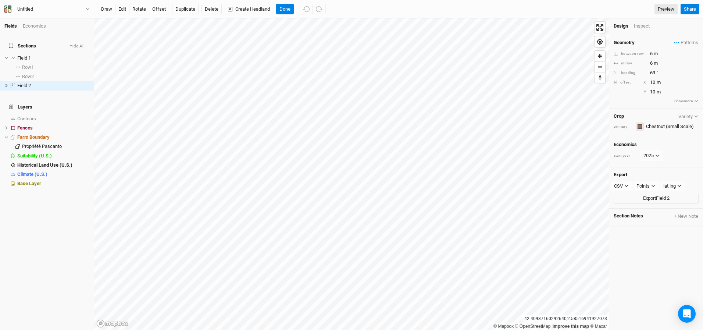
click at [640, 128] on div "button" at bounding box center [639, 126] width 4 height 4
click at [655, 127] on input "text" at bounding box center [671, 126] width 55 height 9
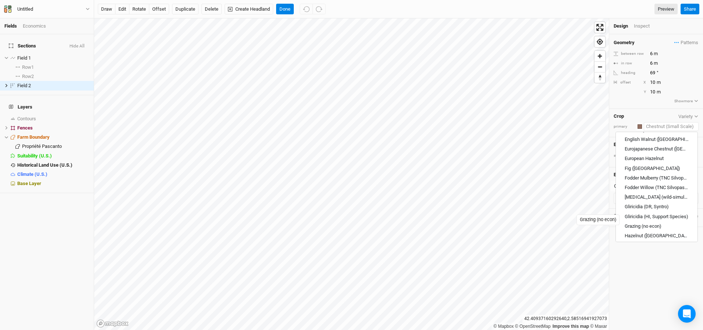
scroll to position [382, 0]
